Goal: Task Accomplishment & Management: Use online tool/utility

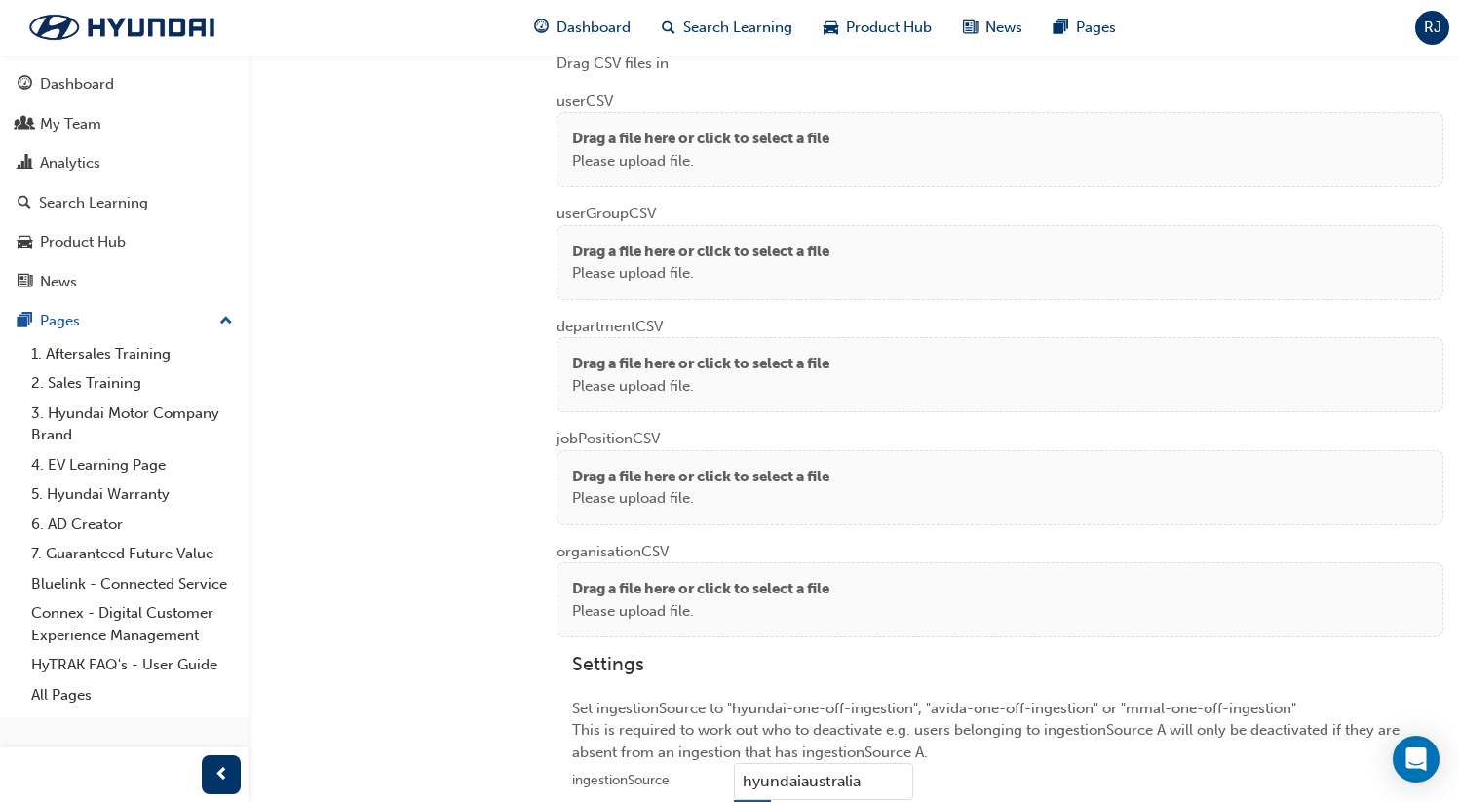
scroll to position [1527, 0]
click at [782, 153] on p "Please upload file." at bounding box center [700, 164] width 257 height 22
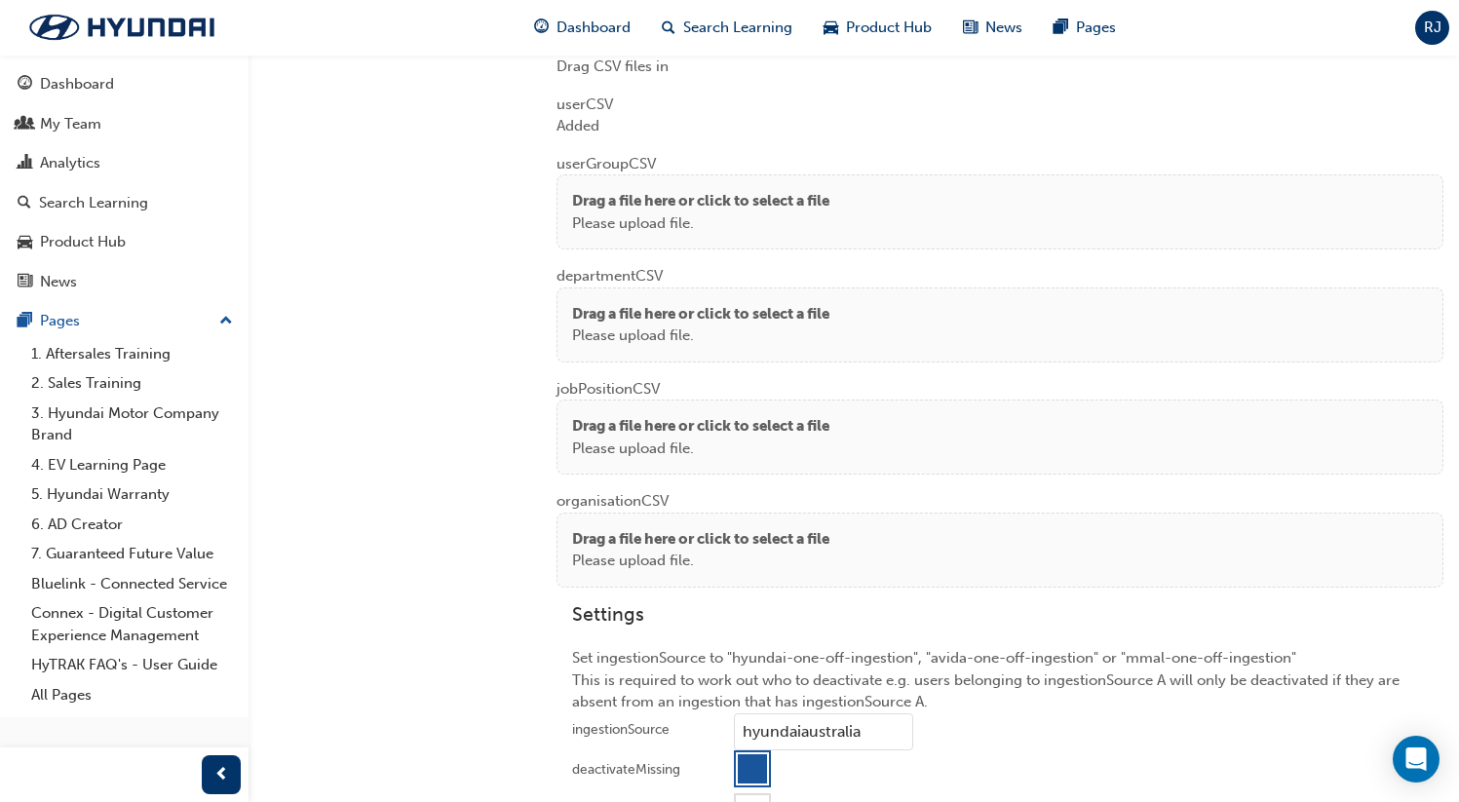
click at [743, 201] on p "Drag a file here or click to select a file" at bounding box center [700, 201] width 257 height 22
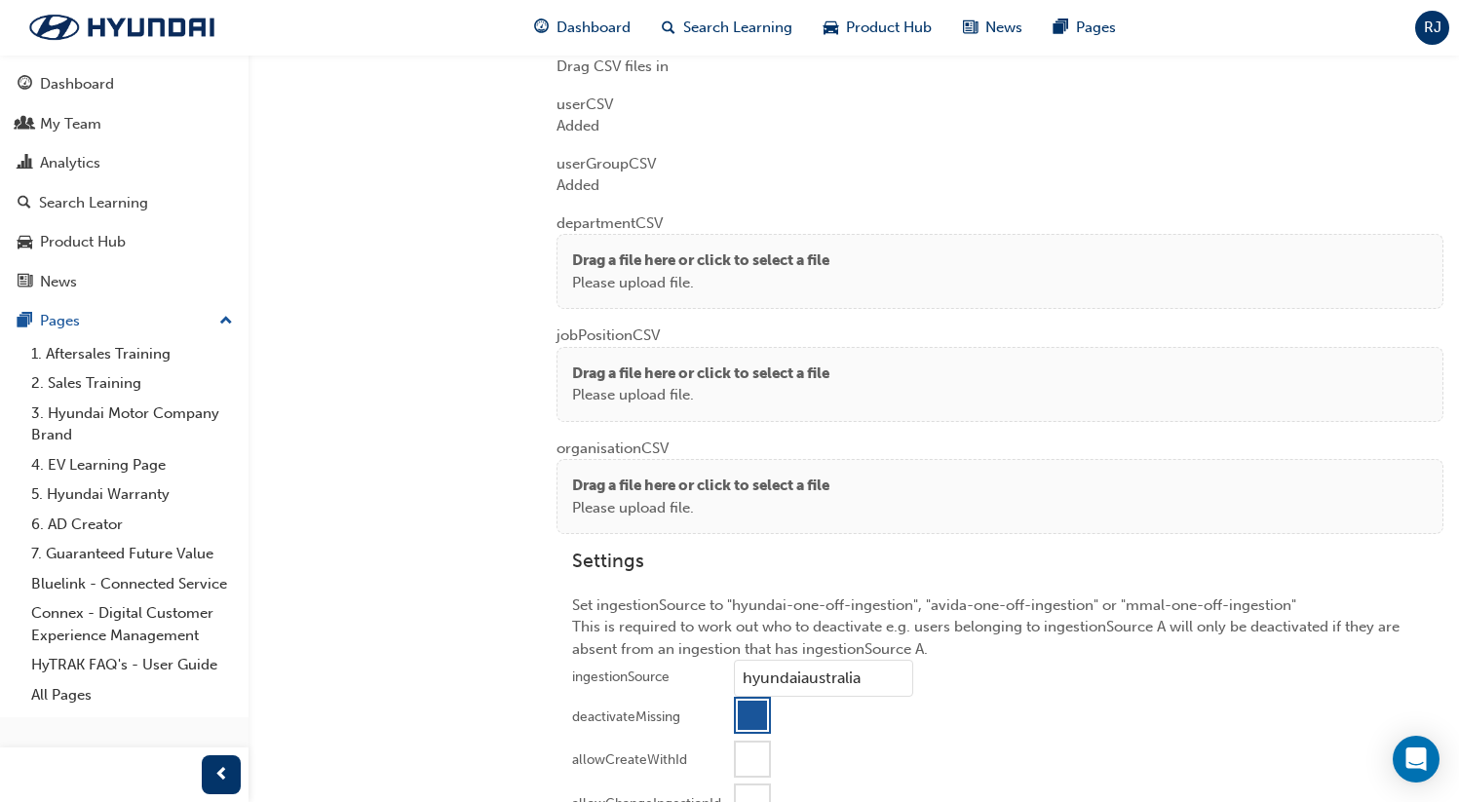
click at [649, 250] on p "Drag a file here or click to select a file" at bounding box center [700, 261] width 257 height 22
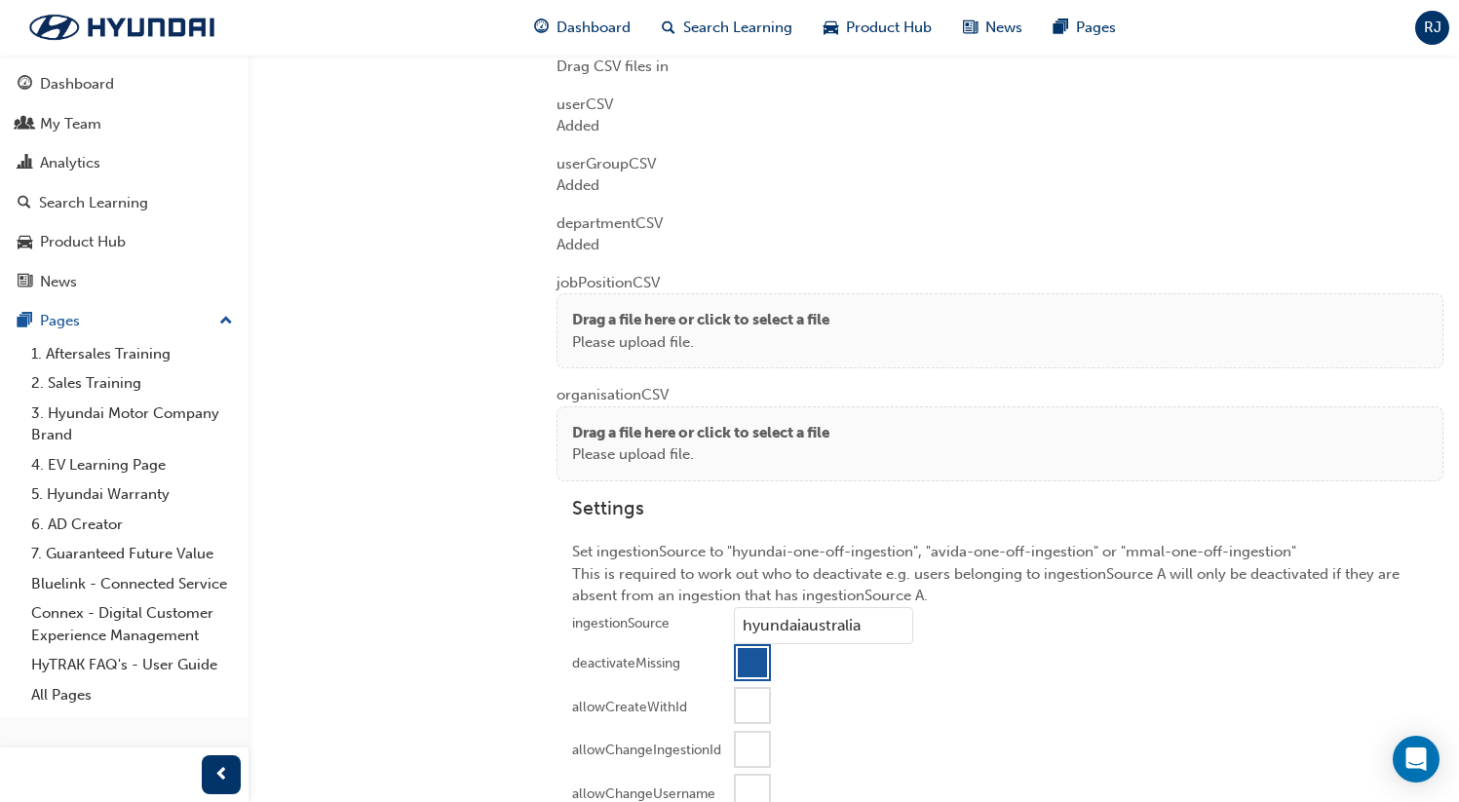
click at [597, 324] on p "Drag a file here or click to select a file" at bounding box center [700, 320] width 257 height 22
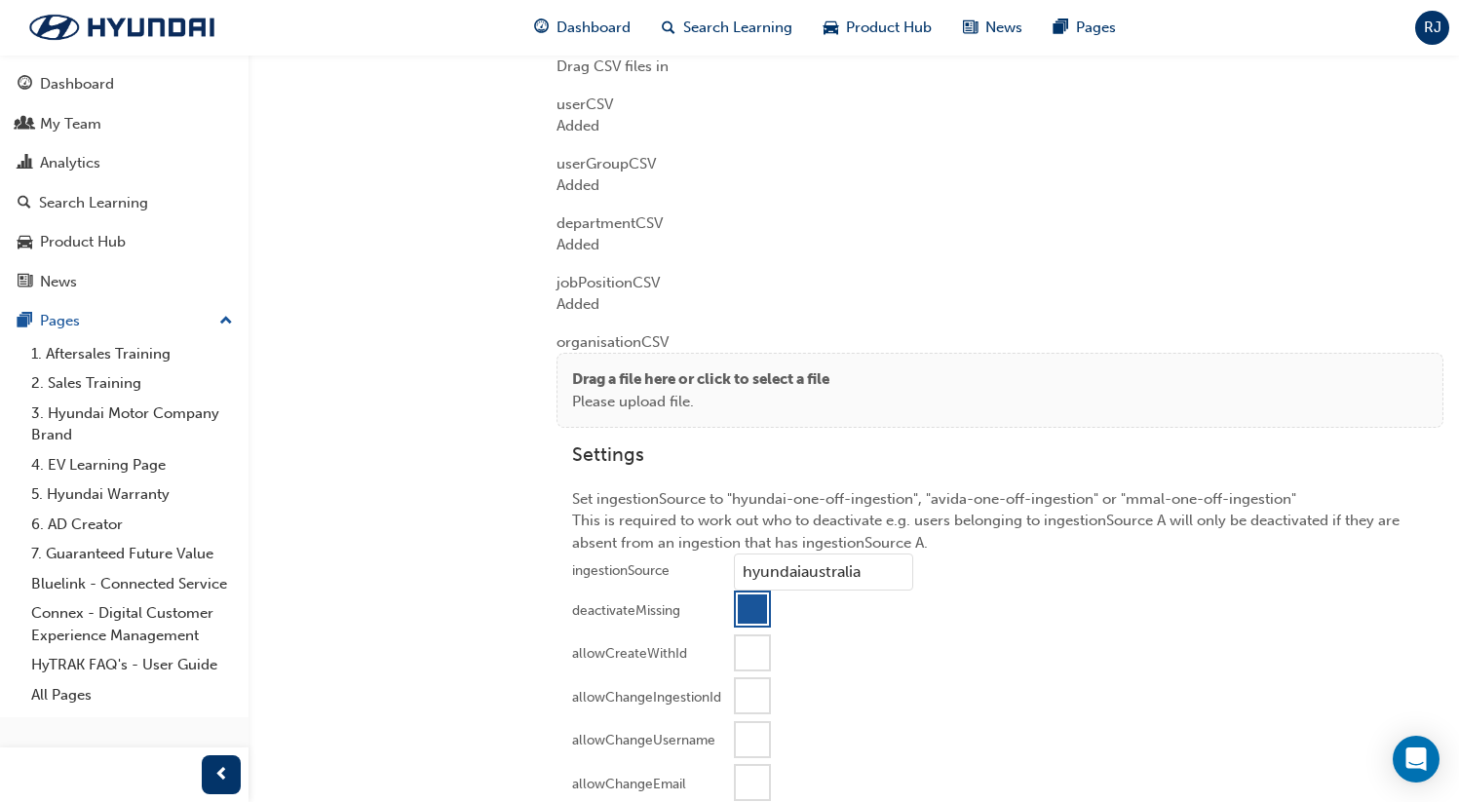
click at [664, 391] on p "Please upload file." at bounding box center [700, 402] width 257 height 22
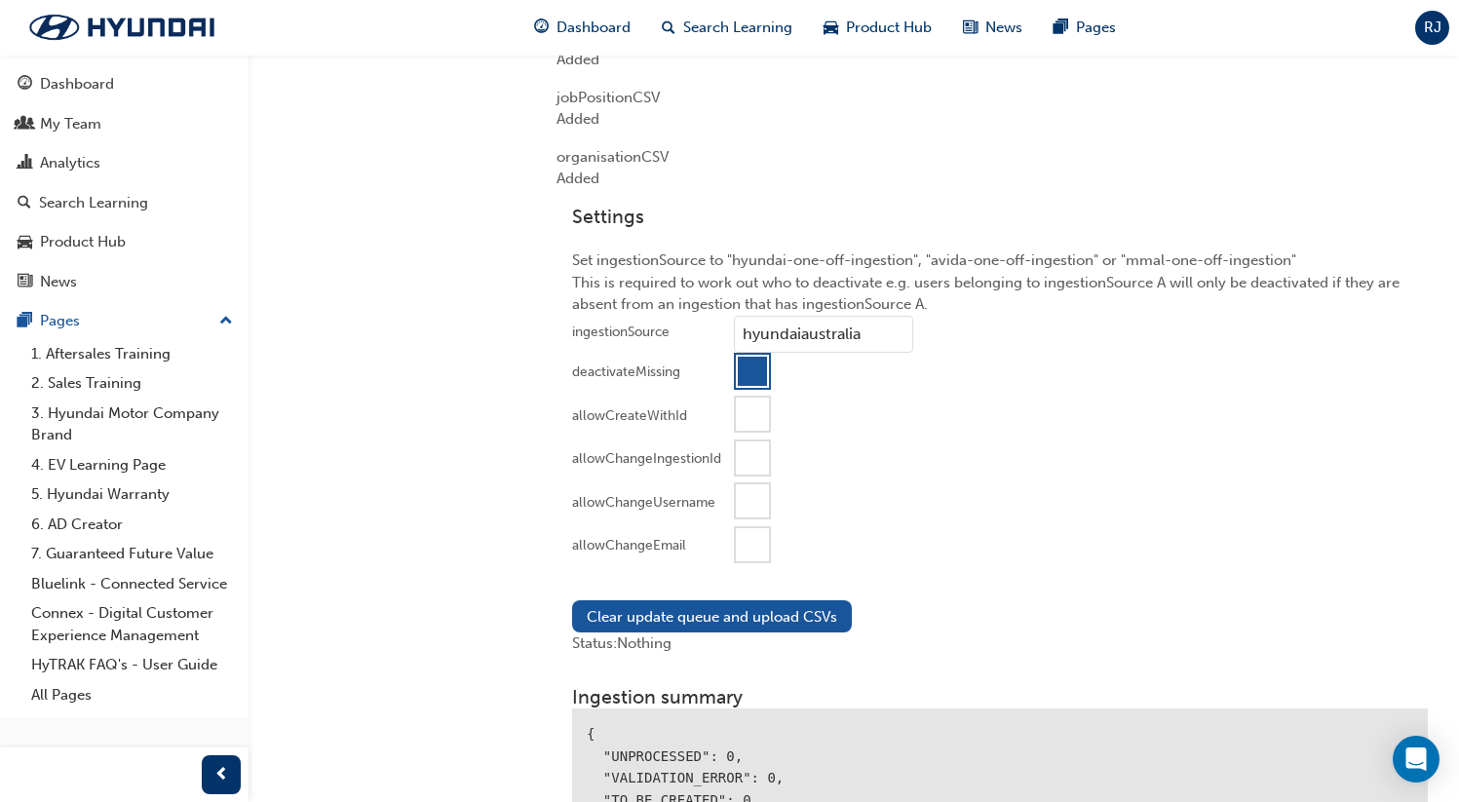
scroll to position [1940, 0]
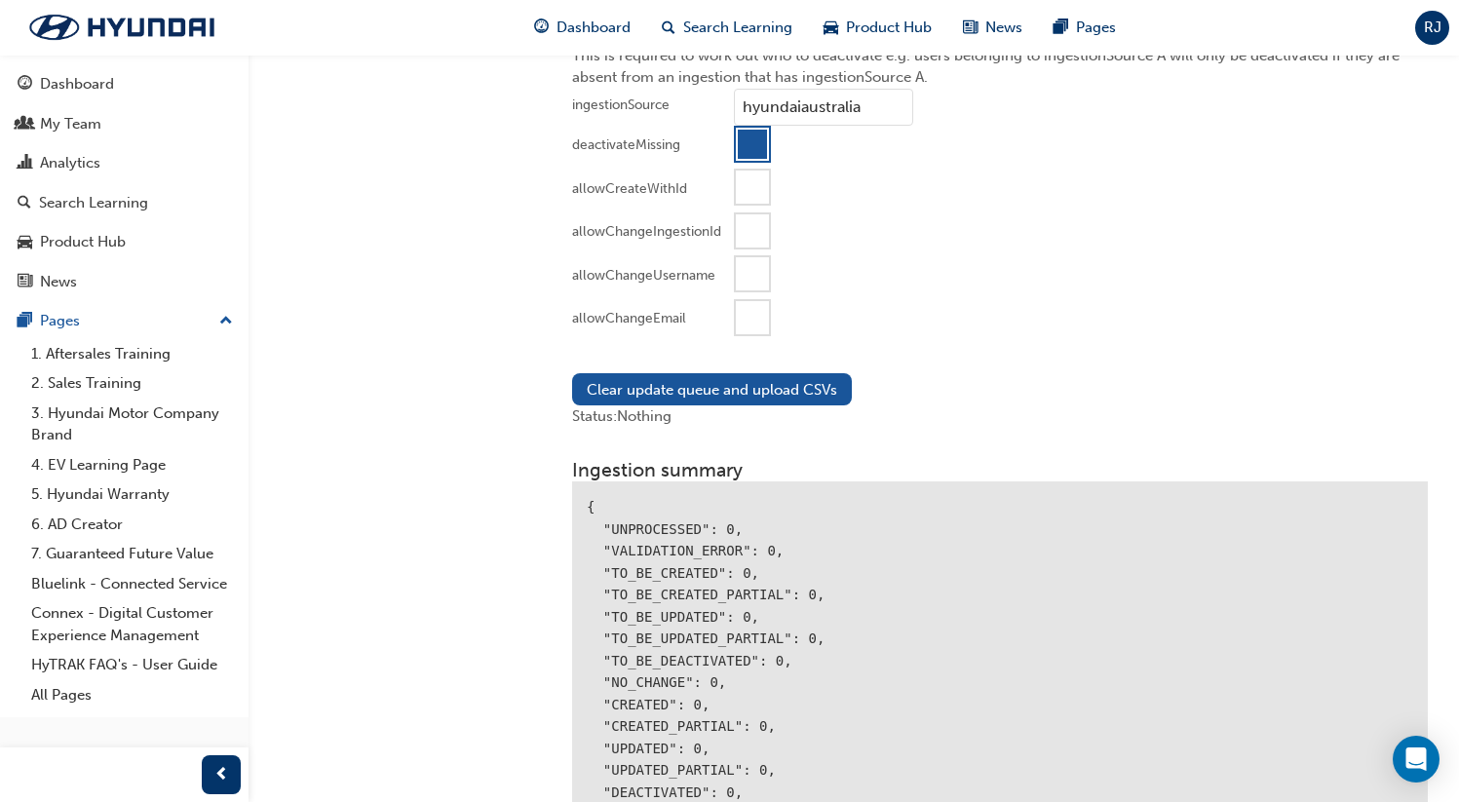
click at [745, 329] on div at bounding box center [752, 317] width 37 height 37
click at [716, 379] on button "Clear update queue and upload CSVs" at bounding box center [712, 389] width 280 height 32
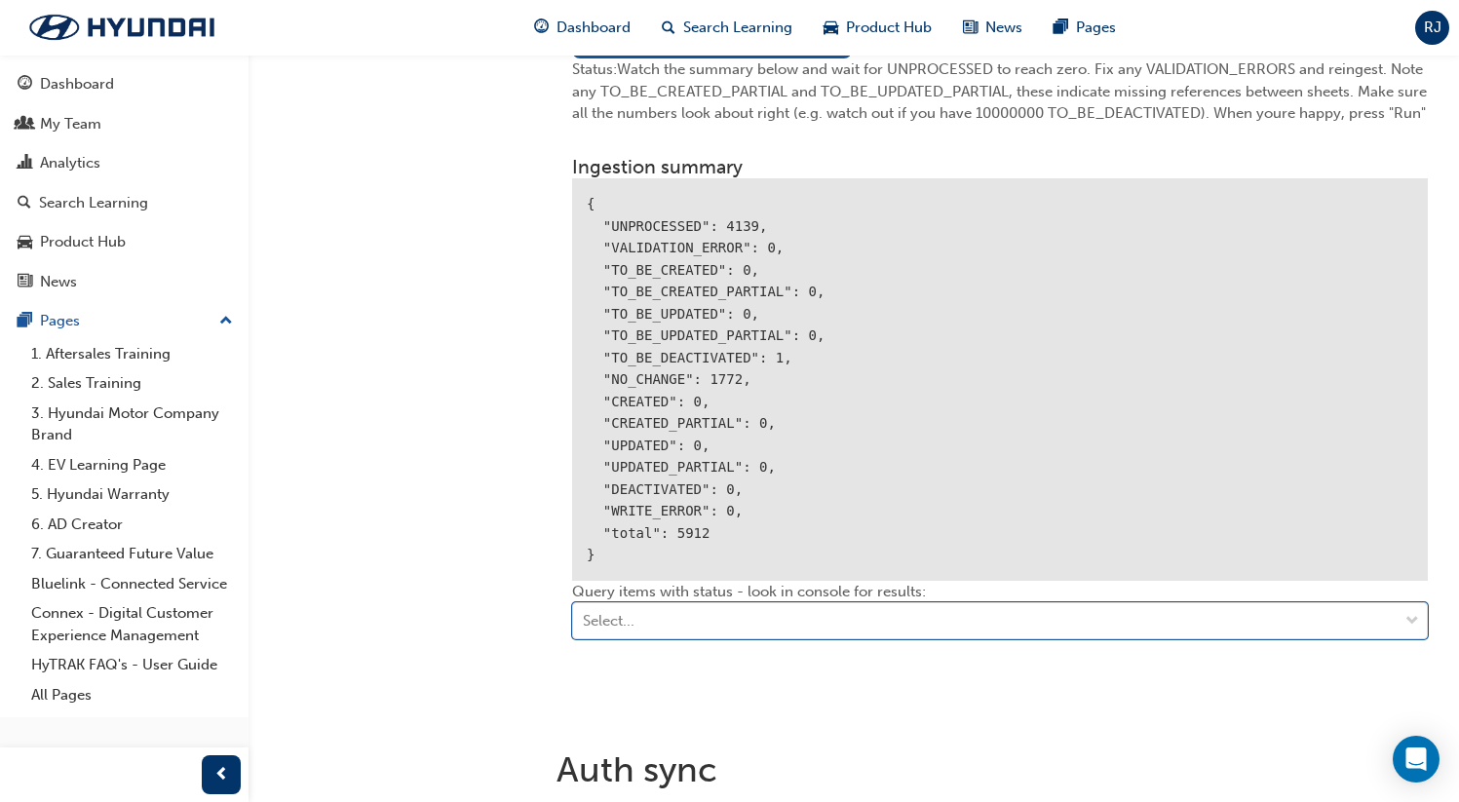
scroll to position [2280, 0]
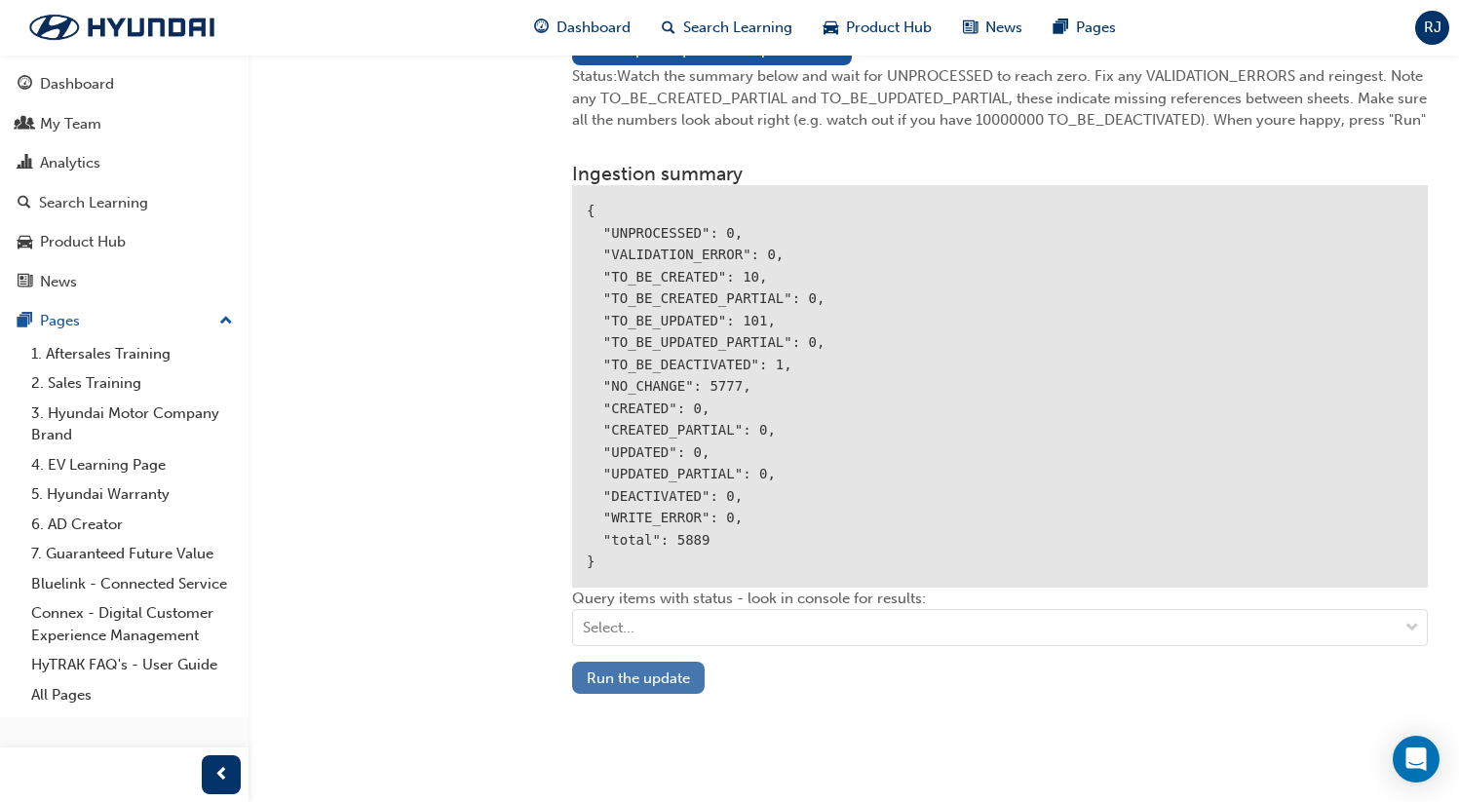
click at [623, 664] on button "Run the update" at bounding box center [638, 678] width 133 height 32
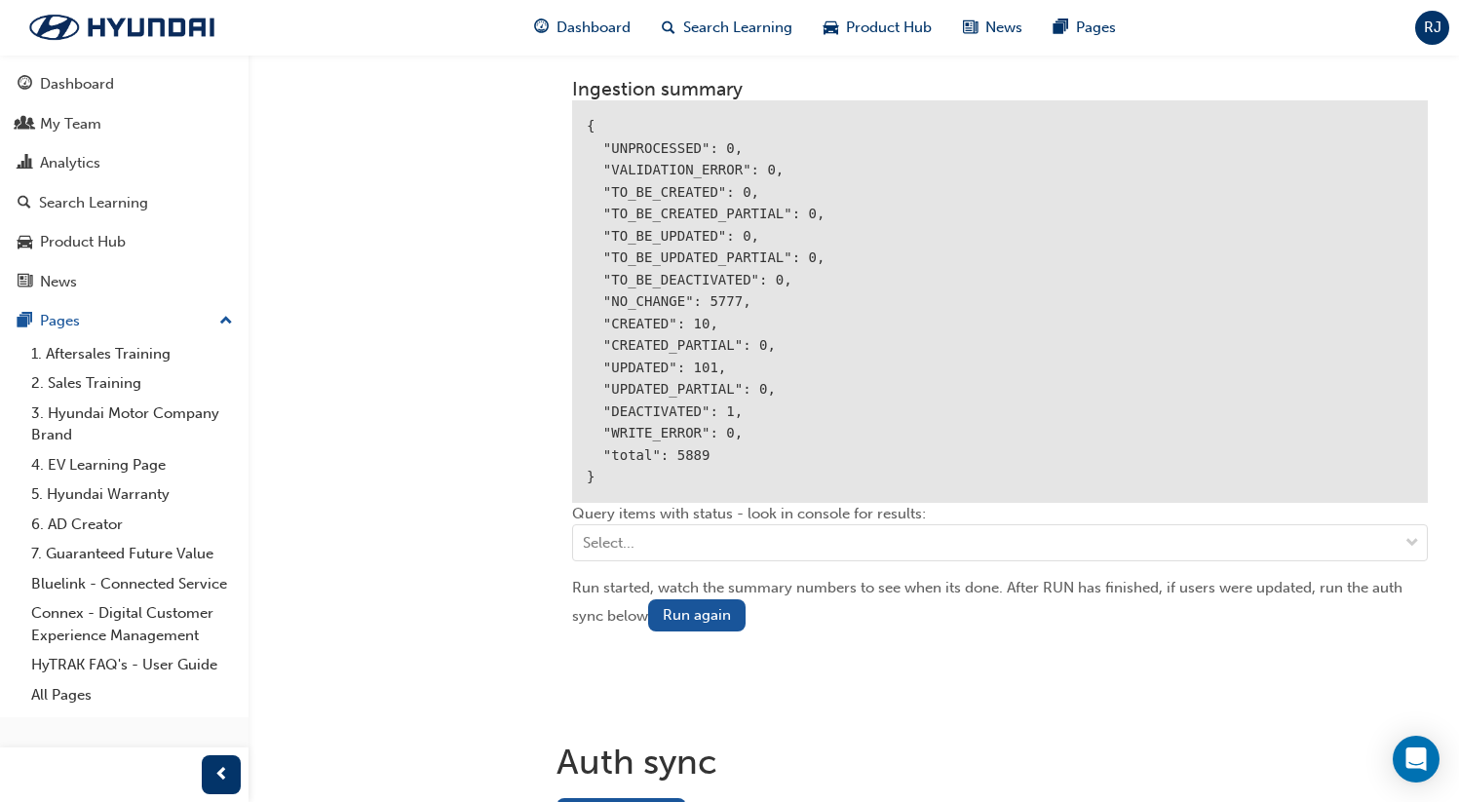
scroll to position [2466, 0]
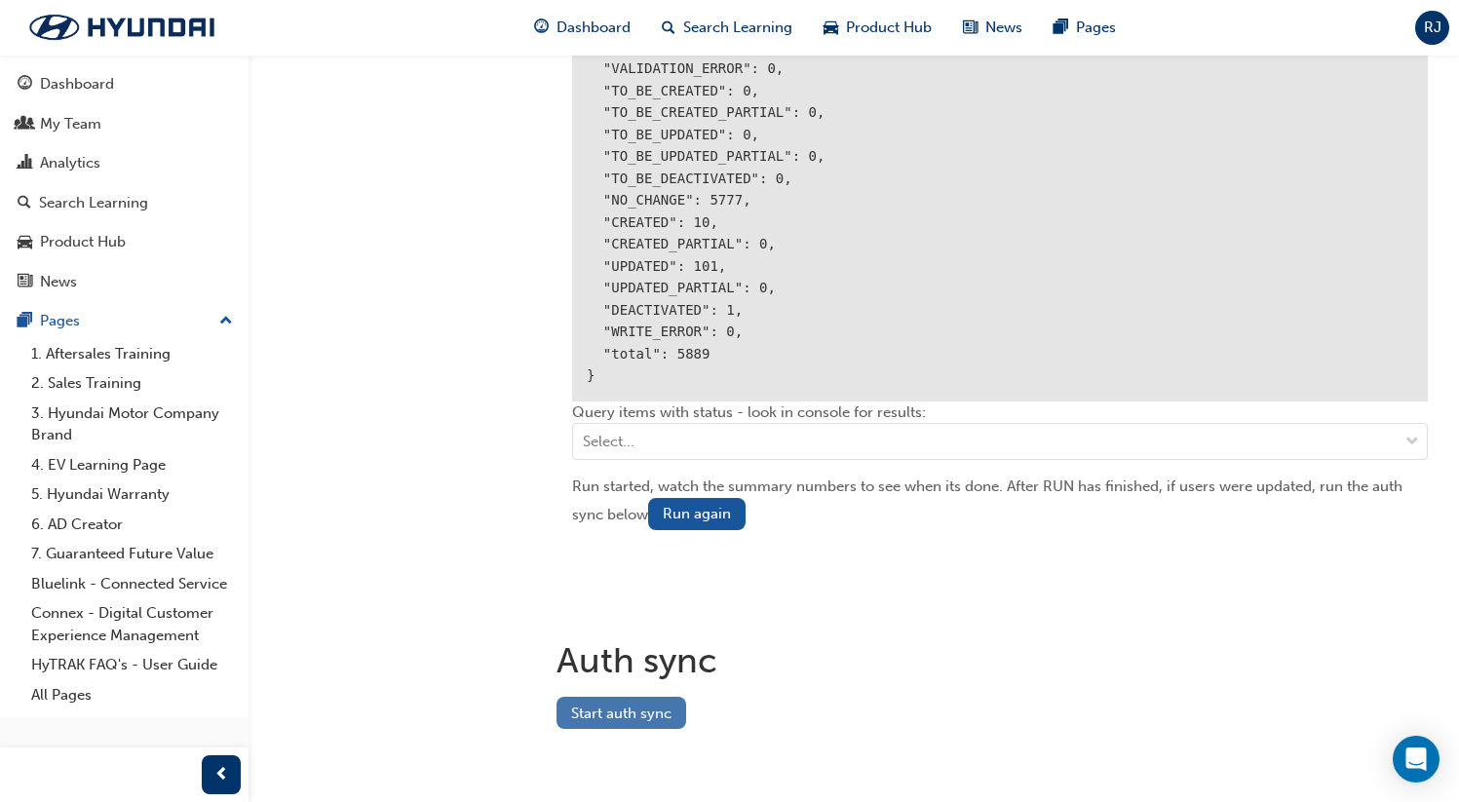
click at [637, 707] on button "Start auth sync" at bounding box center [622, 713] width 130 height 32
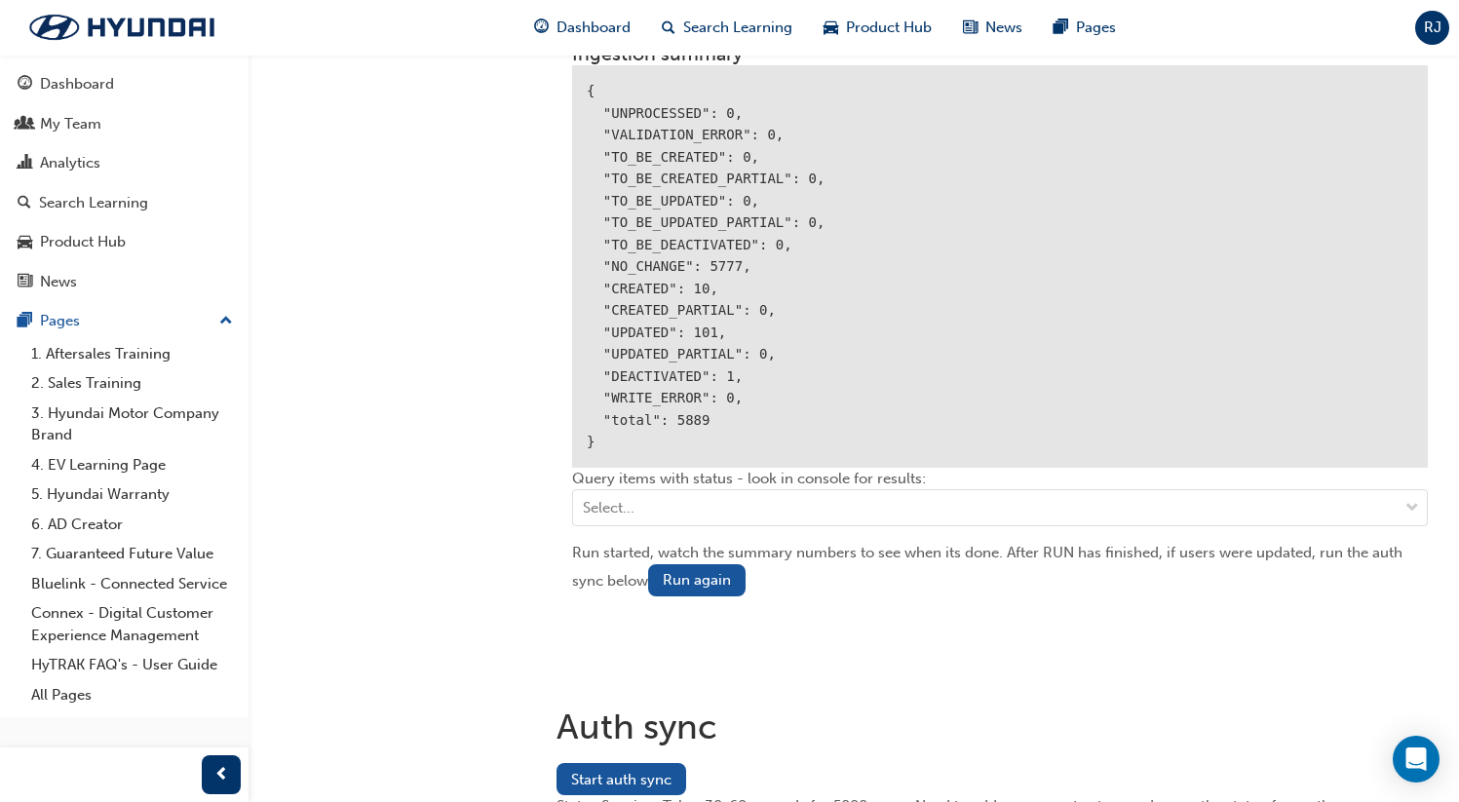
scroll to position [2488, 0]
